Goal: Transaction & Acquisition: Purchase product/service

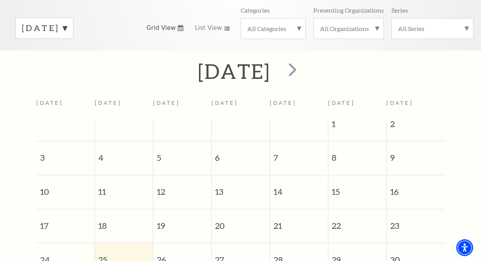
scroll to position [64, 0]
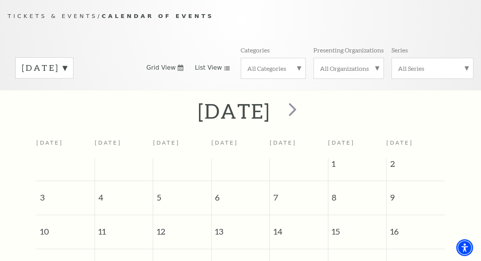
click at [216, 68] on span "List View" at bounding box center [208, 67] width 27 height 8
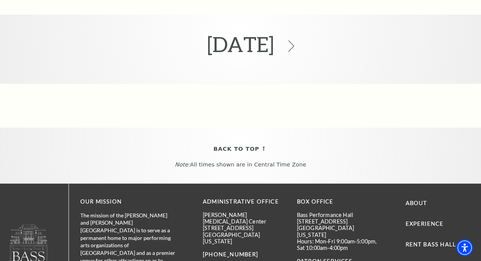
scroll to position [401, 0]
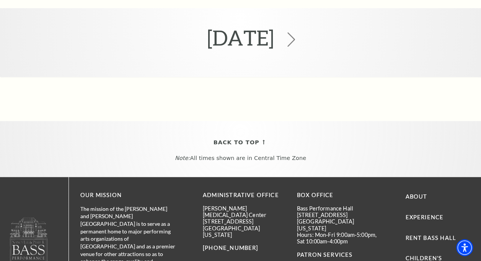
click at [298, 40] on icon at bounding box center [291, 39] width 15 height 15
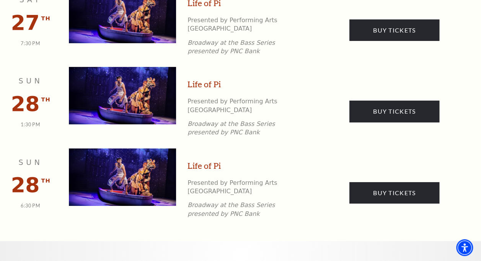
scroll to position [1226, 0]
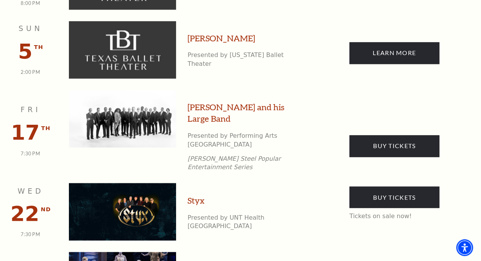
scroll to position [584, 0]
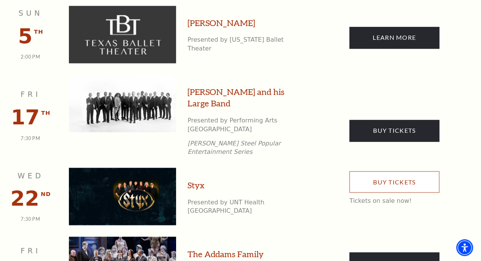
click at [392, 171] on link "Buy Tickets" at bounding box center [394, 181] width 90 height 21
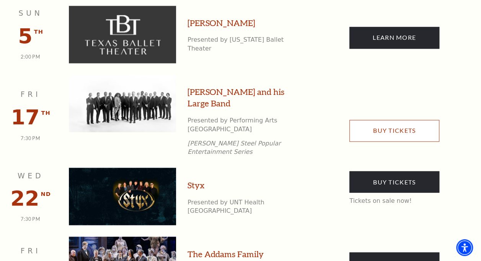
click at [393, 120] on link "Buy Tickets" at bounding box center [394, 130] width 90 height 21
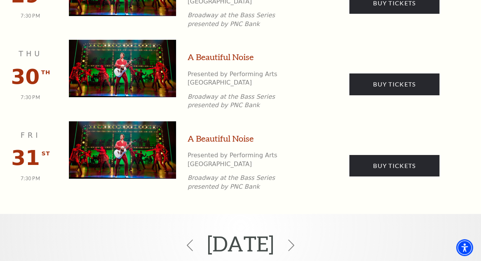
scroll to position [1364, 0]
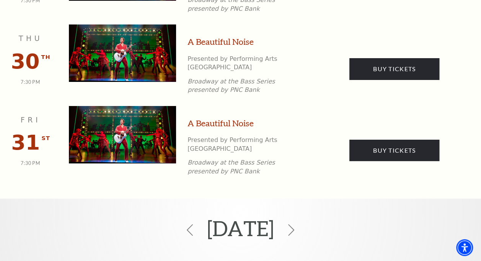
click at [298, 223] on icon at bounding box center [291, 230] width 15 height 15
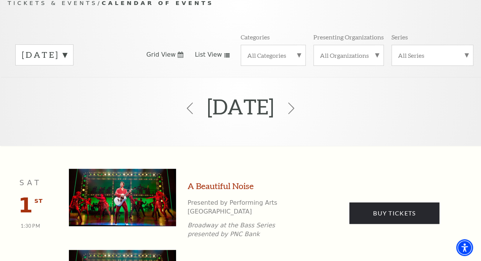
scroll to position [64, 0]
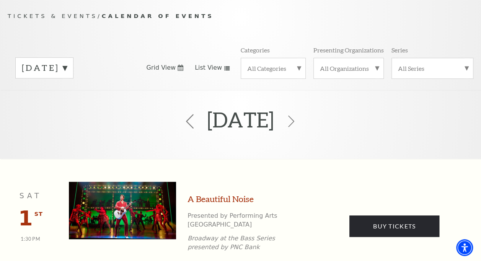
click at [182, 121] on icon at bounding box center [189, 121] width 15 height 15
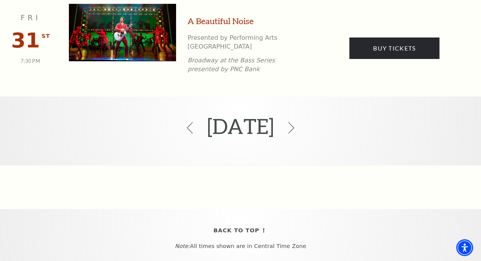
scroll to position [1418, 0]
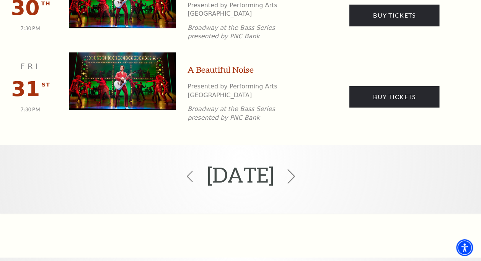
click at [298, 169] on icon at bounding box center [291, 176] width 15 height 15
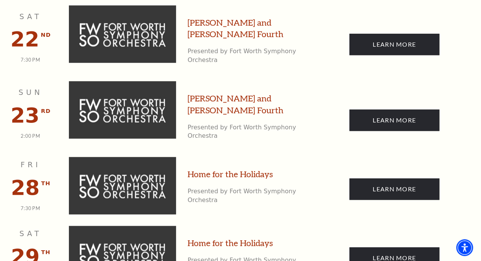
scroll to position [1731, 0]
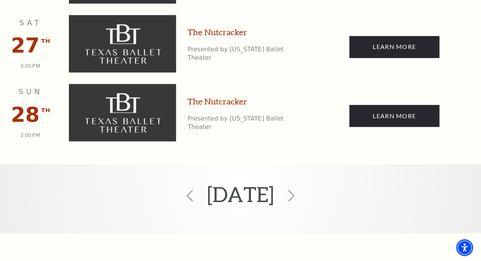
scroll to position [2113, 0]
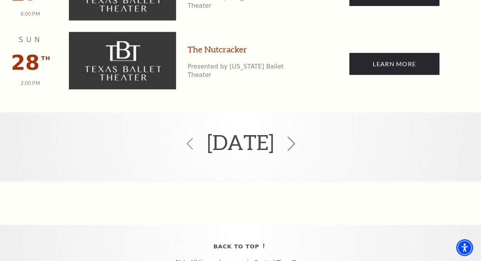
click at [298, 136] on icon at bounding box center [291, 143] width 15 height 15
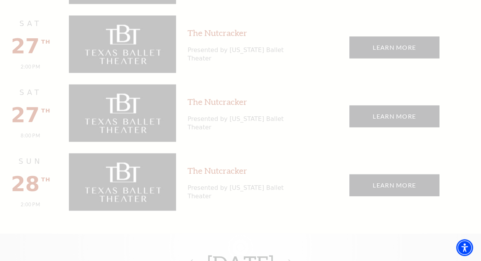
scroll to position [2228, 0]
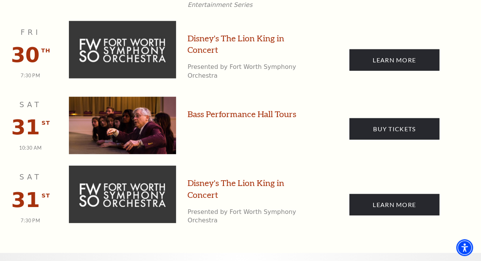
scroll to position [1005, 0]
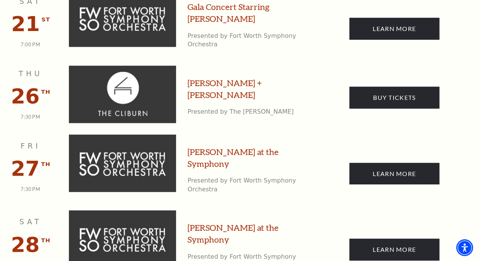
scroll to position [921, 0]
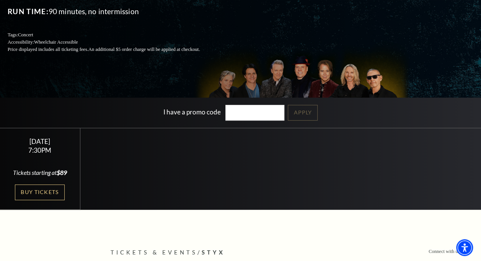
scroll to position [115, 0]
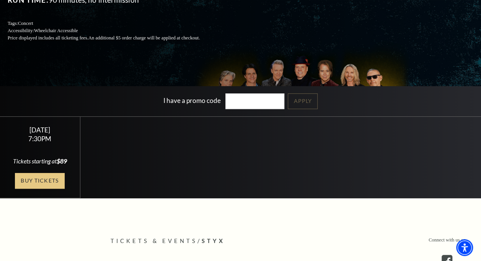
click at [32, 188] on link "Buy Tickets" at bounding box center [40, 181] width 50 height 16
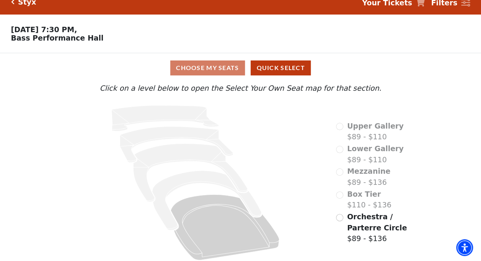
scroll to position [16, 0]
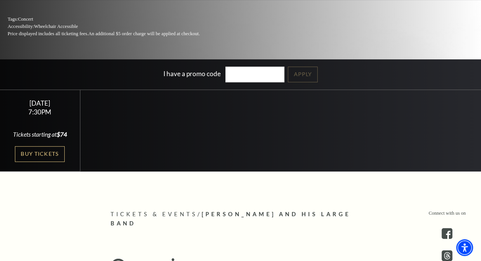
scroll to position [153, 0]
